Goal: Find contact information: Find contact information

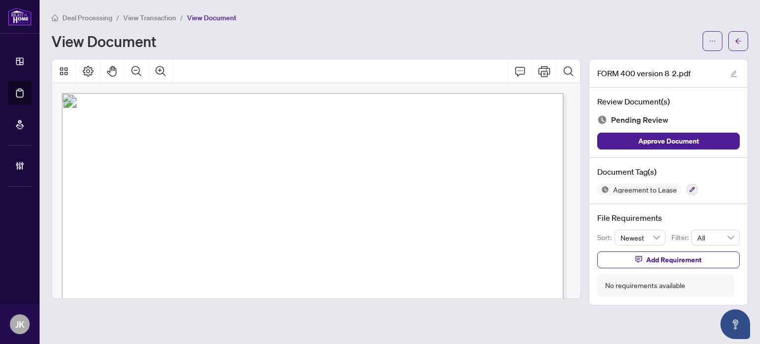
scroll to position [49, 0]
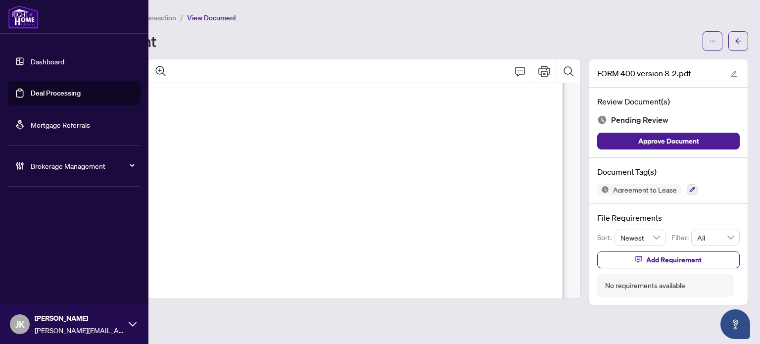
click at [32, 94] on link "Deal Processing" at bounding box center [56, 93] width 50 height 9
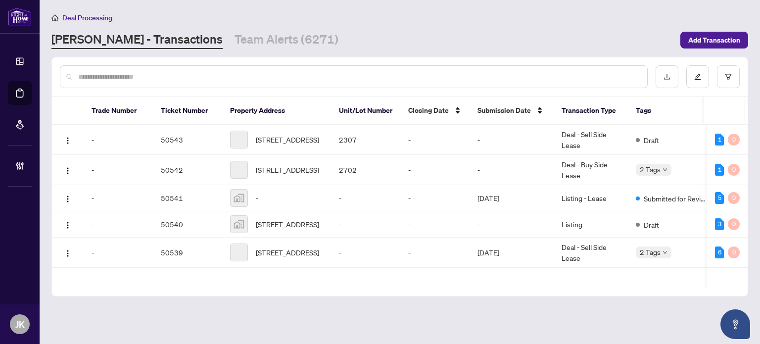
click at [205, 71] on input "text" at bounding box center [358, 76] width 561 height 11
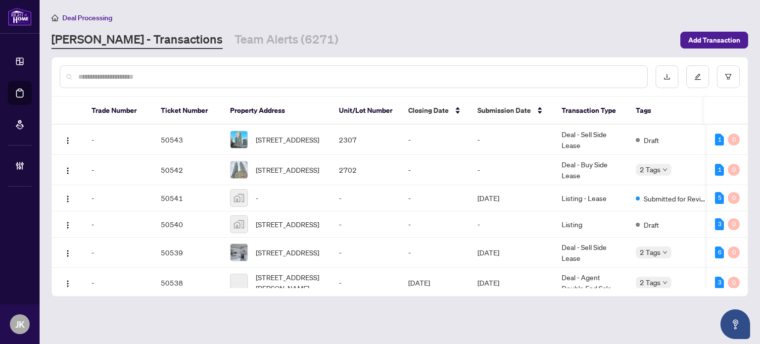
paste input "*******"
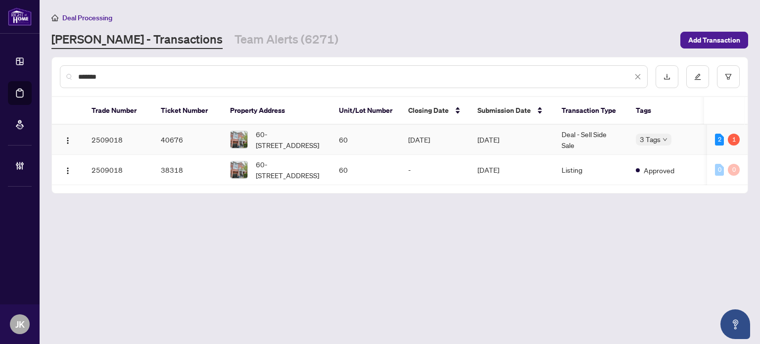
type input "*******"
click at [475, 141] on td "[DATE]" at bounding box center [511, 140] width 84 height 30
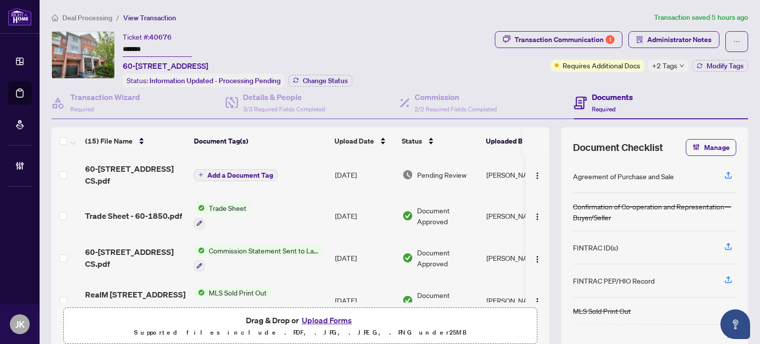
click at [679, 66] on icon "down" at bounding box center [681, 65] width 5 height 5
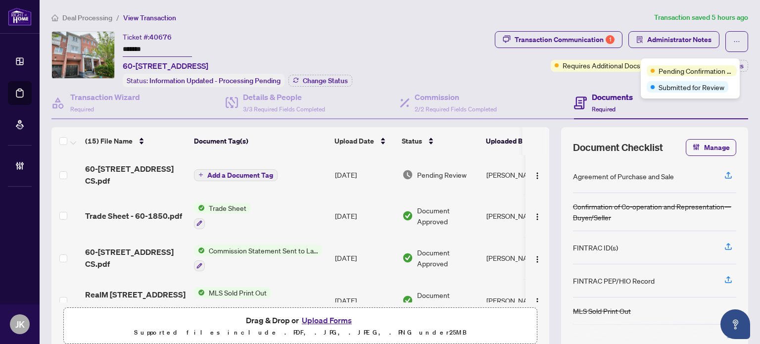
click at [423, 64] on div "Ticket #: 40676 ******* [STREET_ADDRESS][PERSON_NAME] Status: Information Updat…" at bounding box center [270, 59] width 439 height 56
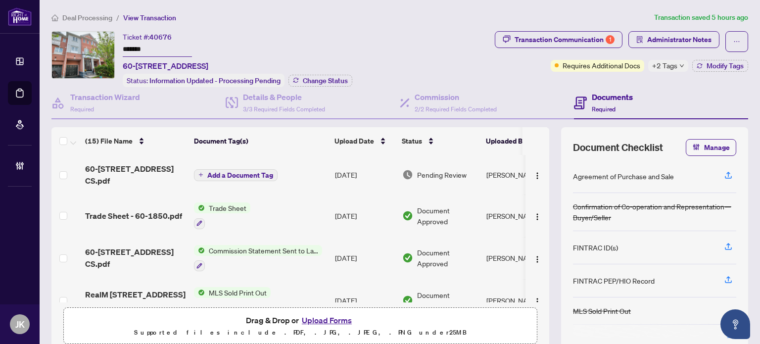
click at [275, 247] on span "Commission Statement Sent to Lawyer" at bounding box center [263, 250] width 117 height 11
click at [265, 292] on span "Commission Statement Sent to Lawyer" at bounding box center [264, 295] width 128 height 11
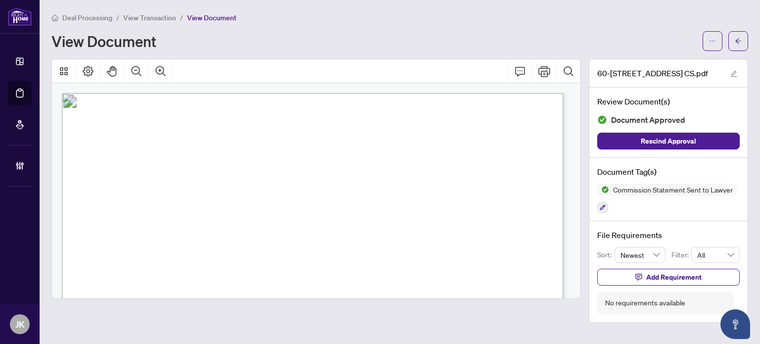
click at [751, 45] on main "Deal Processing / View Transaction / View Document View Document [STREET_ADDRES…" at bounding box center [400, 172] width 720 height 344
click at [741, 46] on span "button" at bounding box center [737, 41] width 7 height 16
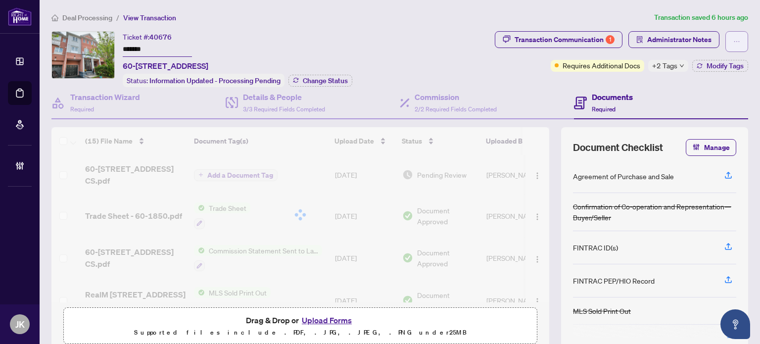
click at [725, 39] on button "button" at bounding box center [736, 41] width 23 height 21
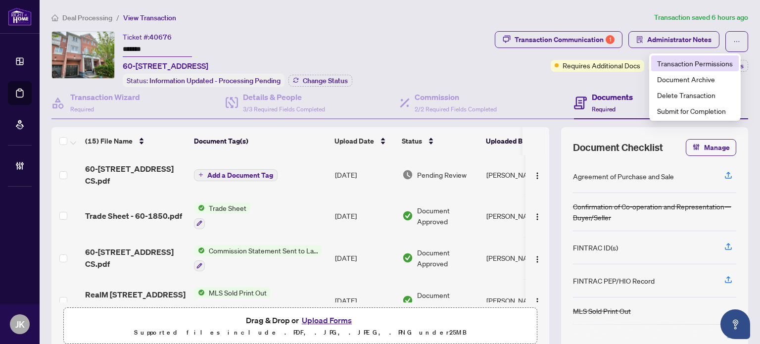
click at [698, 60] on span "Transaction Permissions" at bounding box center [695, 63] width 76 height 11
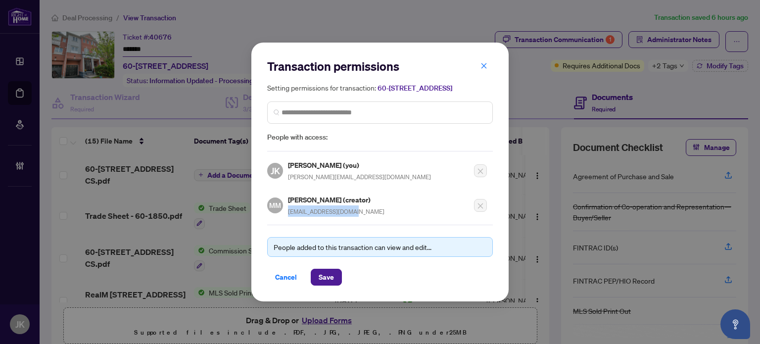
drag, startPoint x: 380, startPoint y: 213, endPoint x: 285, endPoint y: 217, distance: 95.5
click at [285, 217] on div "MM [PERSON_NAME] (creator) [EMAIL_ADDRESS][DOMAIN_NAME]" at bounding box center [325, 205] width 117 height 23
copy span "[EMAIL_ADDRESS][DOMAIN_NAME]"
drag, startPoint x: 491, startPoint y: 65, endPoint x: 459, endPoint y: 68, distance: 32.3
click at [491, 65] on button "button" at bounding box center [484, 65] width 20 height 17
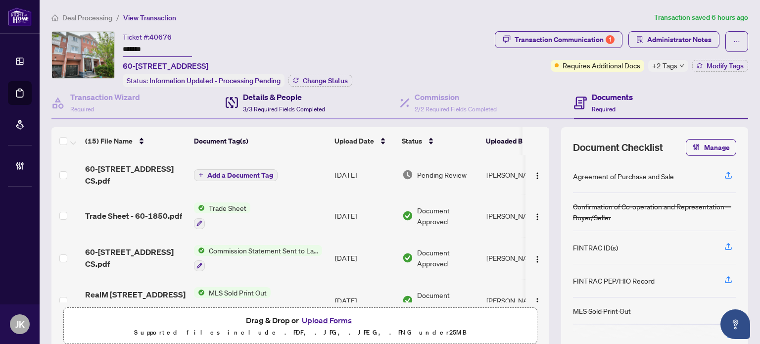
click at [289, 99] on h4 "Details & People" at bounding box center [284, 97] width 82 height 12
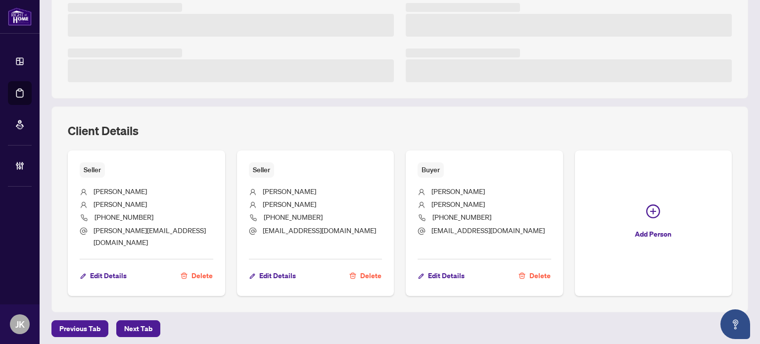
scroll to position [265, 0]
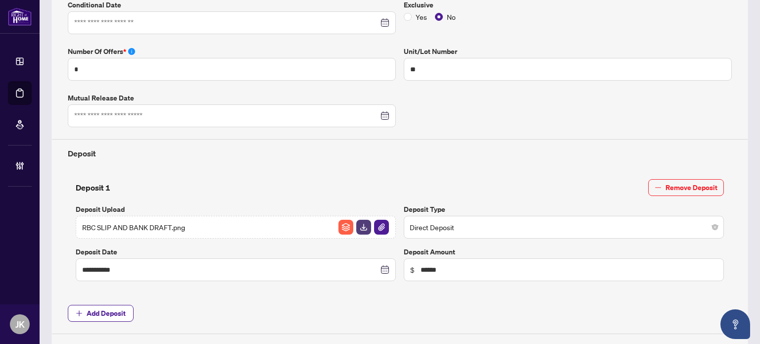
type input "**********"
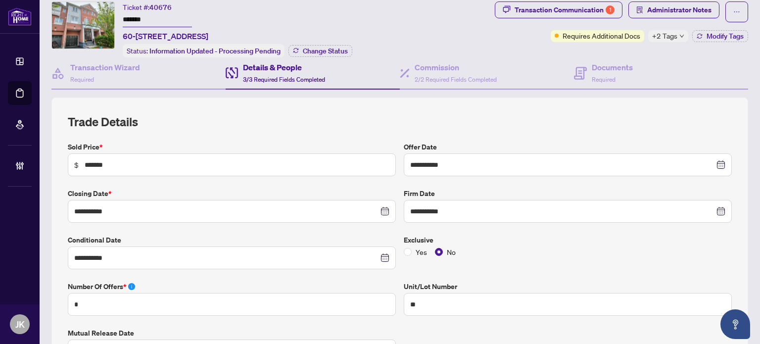
scroll to position [0, 0]
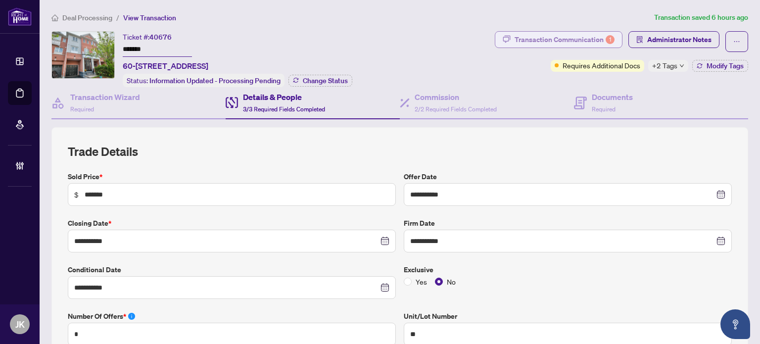
click at [575, 43] on div "Transaction Communication 1" at bounding box center [564, 40] width 100 height 16
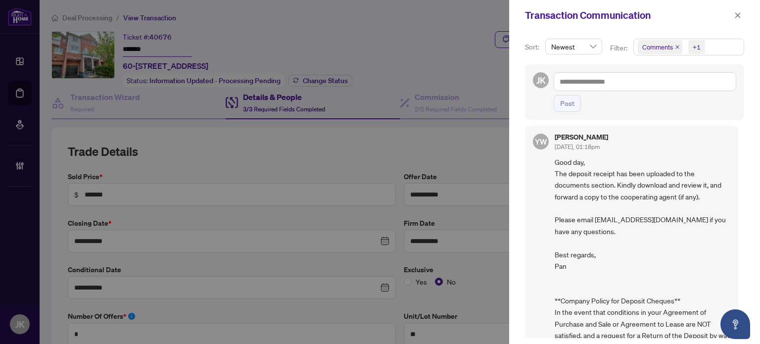
scroll to position [526, 0]
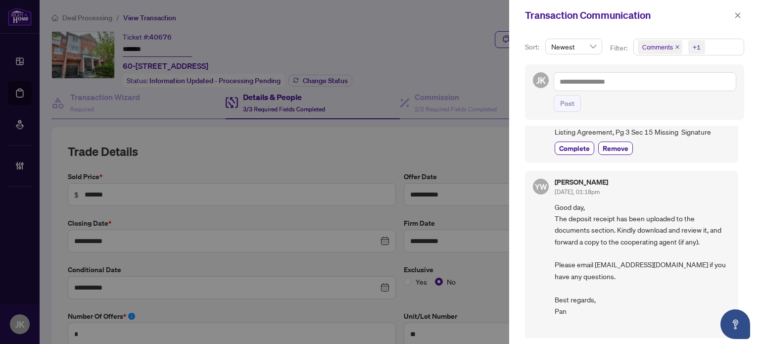
click at [255, 49] on div at bounding box center [380, 172] width 760 height 344
